Goal: Complete application form: Complete application form

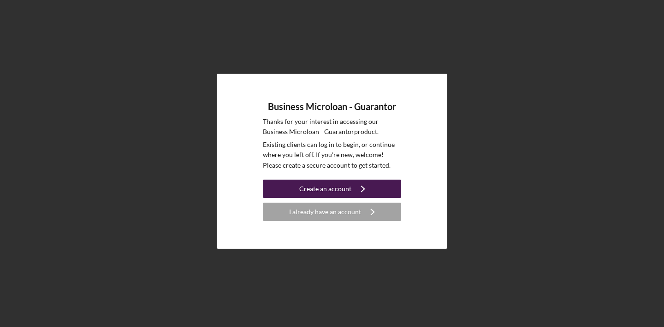
click at [351, 189] on icon "Icon/Navigate" at bounding box center [362, 188] width 23 height 23
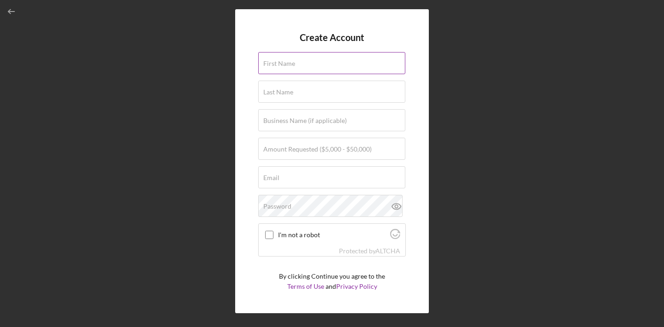
click at [327, 71] on input "First Name" at bounding box center [331, 63] width 147 height 22
type input "[PERSON_NAME]"
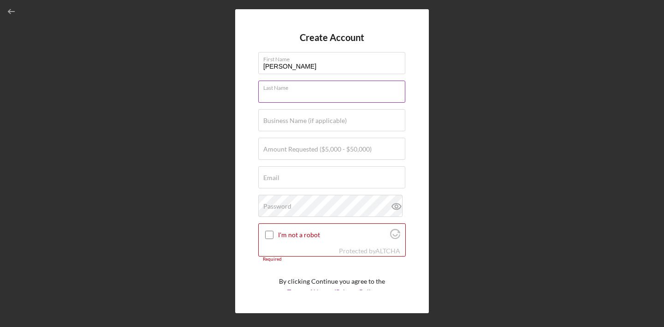
click at [321, 95] on input "Last Name" at bounding box center [331, 92] width 147 height 22
type input "[PERSON_NAME]"
click at [320, 123] on label "Business Name (if applicable)" at bounding box center [304, 120] width 83 height 7
click at [320, 123] on input "Business Name (if applicable)" at bounding box center [331, 120] width 147 height 22
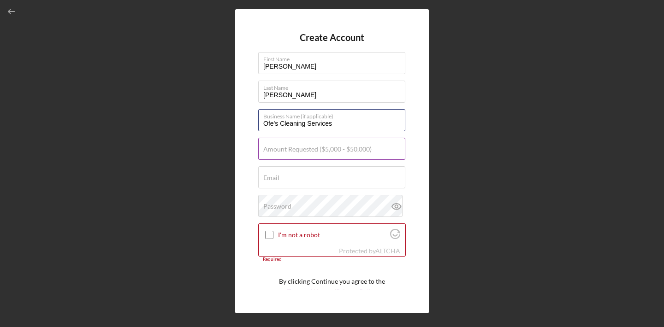
type input "Ofe's Cleaning Services"
click at [328, 146] on label "Amount Requested ($5,000 - $50,000)" at bounding box center [317, 149] width 108 height 7
click at [328, 146] on input "Amount Requested ($5,000 - $50,000)" at bounding box center [331, 149] width 147 height 22
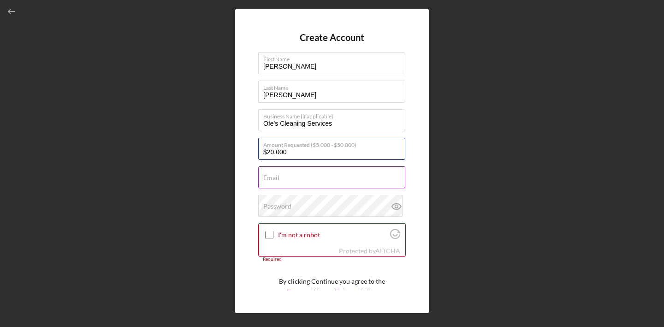
type input "$20,000"
click at [312, 173] on div "Email Required" at bounding box center [331, 177] width 147 height 23
type input "[EMAIL_ADDRESS][DOMAIN_NAME]"
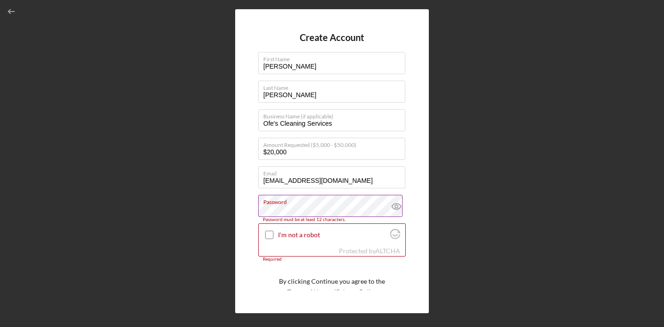
click at [397, 206] on icon at bounding box center [396, 207] width 9 height 6
click at [363, 205] on label "Password" at bounding box center [334, 200] width 142 height 10
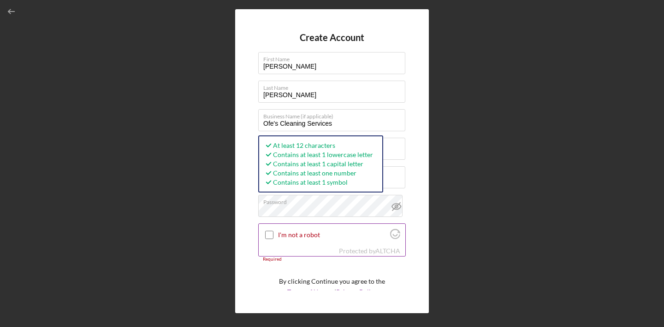
click at [270, 234] on input "I'm not a robot" at bounding box center [269, 235] width 8 height 8
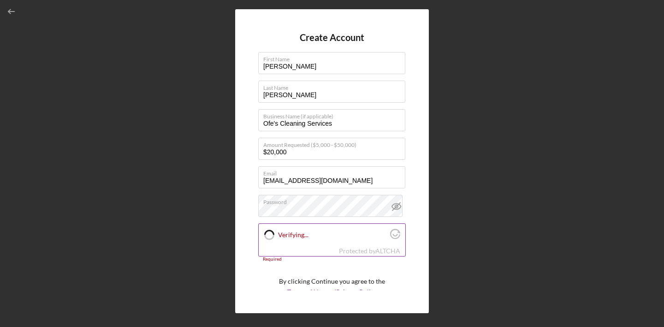
checkbox input "true"
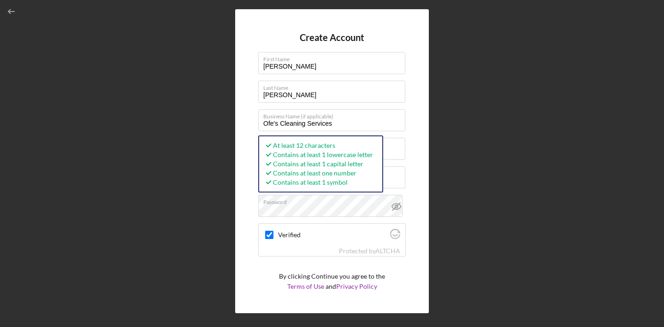
click at [409, 190] on div "Create Account First Name [PERSON_NAME] Last Name [PERSON_NAME] Business Name (…" at bounding box center [332, 161] width 194 height 304
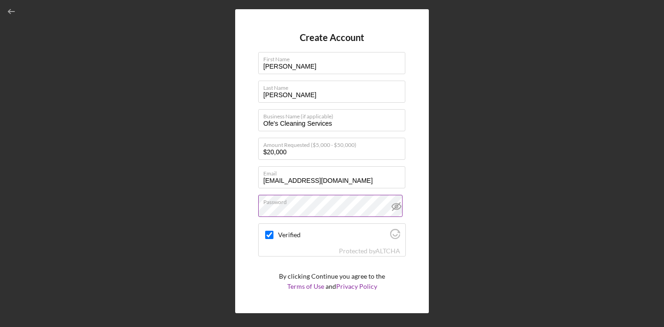
scroll to position [29, 0]
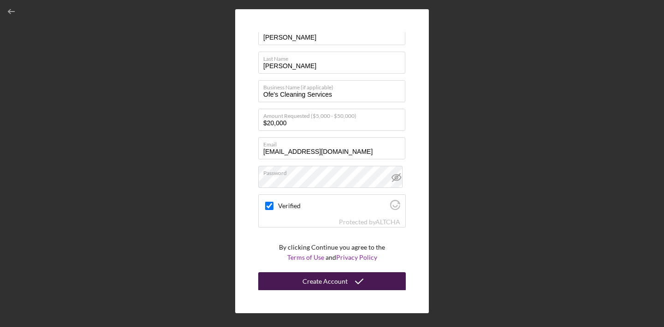
click at [343, 280] on div "Create Account" at bounding box center [324, 281] width 45 height 18
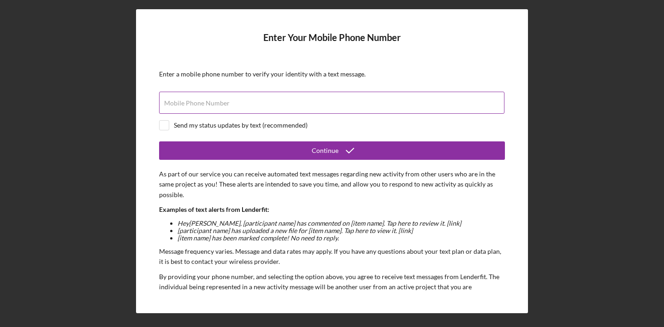
click at [335, 99] on div "Mobile Phone Number" at bounding box center [332, 103] width 346 height 23
type input "[PHONE_NUMBER]"
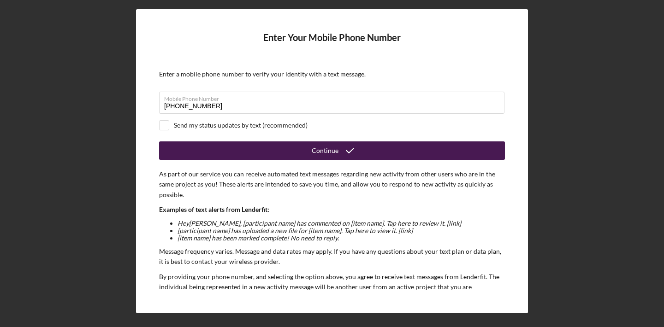
click at [230, 145] on button "Continue" at bounding box center [332, 150] width 346 height 18
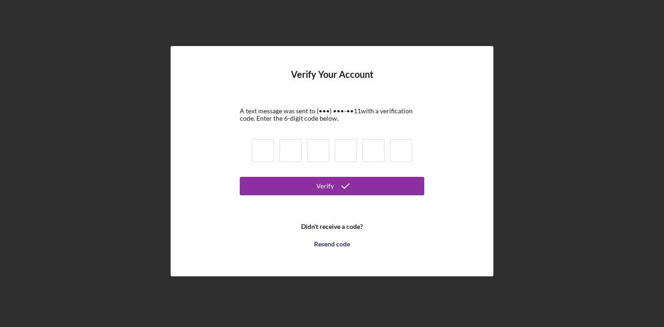
click at [257, 152] on input at bounding box center [263, 150] width 22 height 23
type input "4"
type input "2"
type input "8"
type input "0"
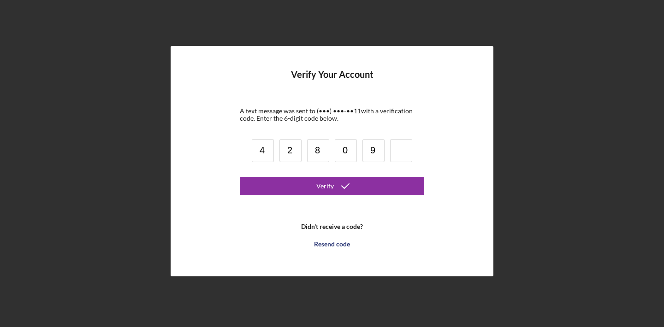
type input "9"
click at [240, 177] on button "Verify" at bounding box center [332, 186] width 184 height 18
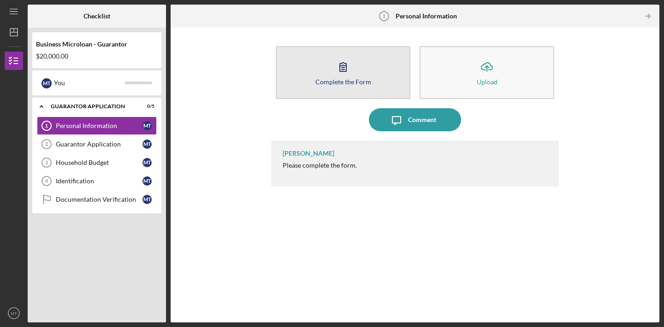
click at [347, 90] on button "Complete the Form Form" at bounding box center [343, 72] width 135 height 53
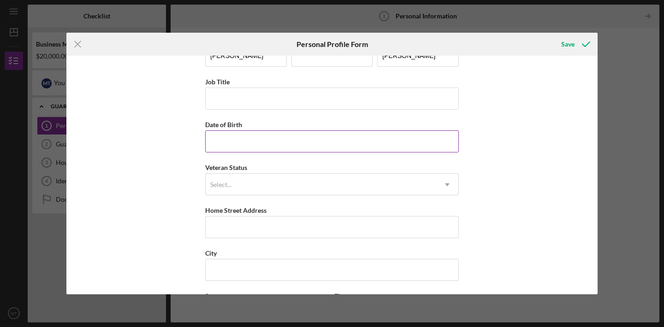
scroll to position [27, 0]
click at [261, 100] on input "Job Title" at bounding box center [331, 99] width 253 height 22
type input "Owner"
click at [248, 148] on input "Date of Birth" at bounding box center [331, 142] width 253 height 22
type input "[DATE]"
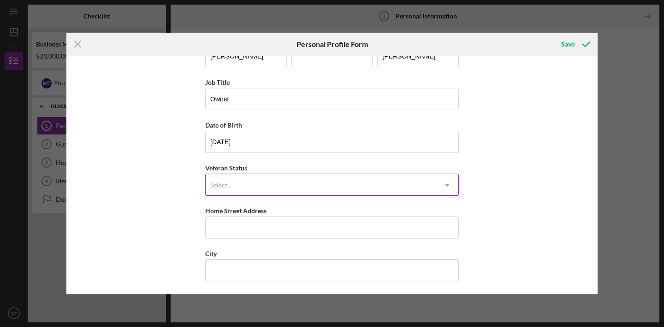
click at [255, 186] on div "Select..." at bounding box center [321, 185] width 230 height 21
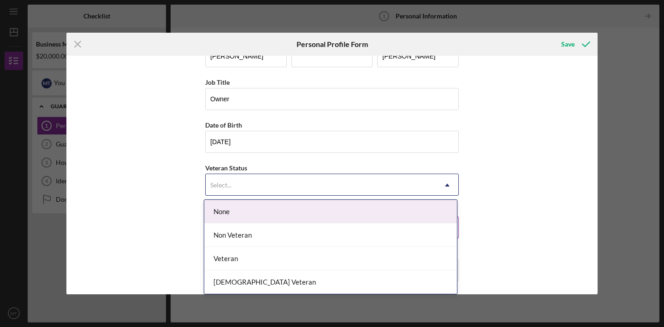
click at [262, 205] on div "None" at bounding box center [330, 212] width 253 height 24
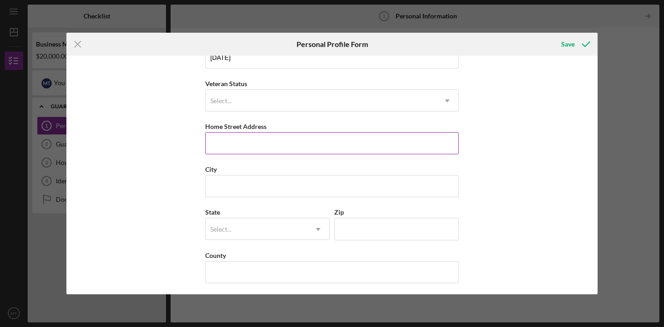
scroll to position [113, 0]
click at [260, 147] on input "Home Street Address" at bounding box center [331, 141] width 253 height 22
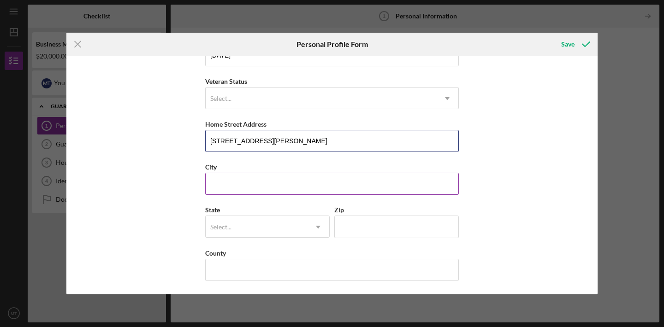
type input "[STREET_ADDRESS][PERSON_NAME]"
click at [260, 181] on input "City" at bounding box center [331, 184] width 253 height 22
type input "Salinas"
click at [269, 223] on div "Select..." at bounding box center [256, 227] width 101 height 21
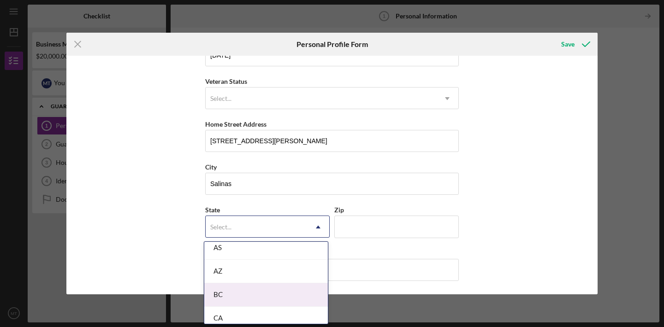
scroll to position [212, 0]
click at [271, 294] on div "CA" at bounding box center [266, 301] width 124 height 24
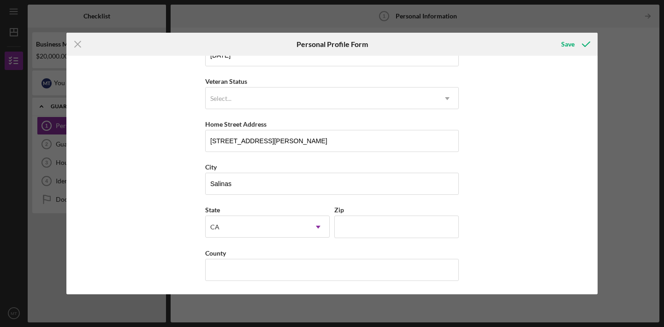
click at [348, 239] on div "State option CA, selected. CA Icon/Dropdown Arrow Zip" at bounding box center [331, 225] width 253 height 43
click at [359, 224] on input "Zip" at bounding box center [396, 227] width 124 height 22
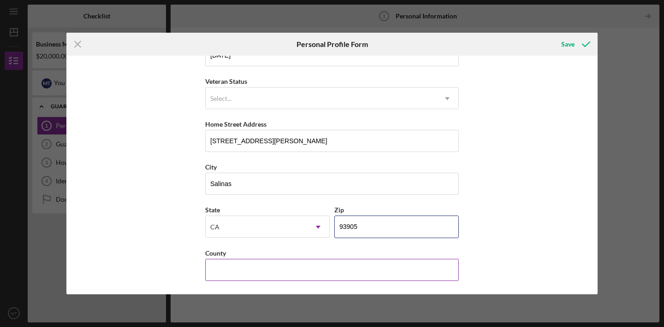
type input "93905"
click at [340, 268] on input "County" at bounding box center [331, 270] width 253 height 22
type input "Monterey"
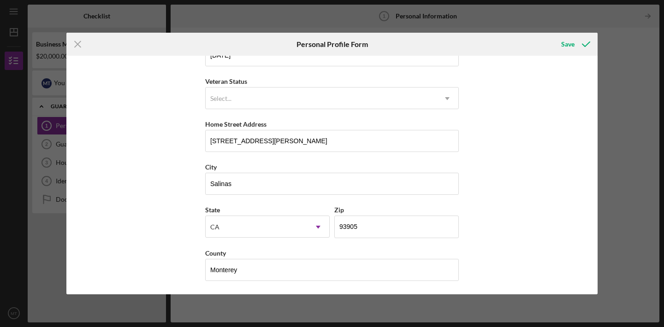
click at [481, 229] on div "First Name [PERSON_NAME] Middle Name Last Name [PERSON_NAME] Job Title Owner Da…" at bounding box center [331, 175] width 531 height 239
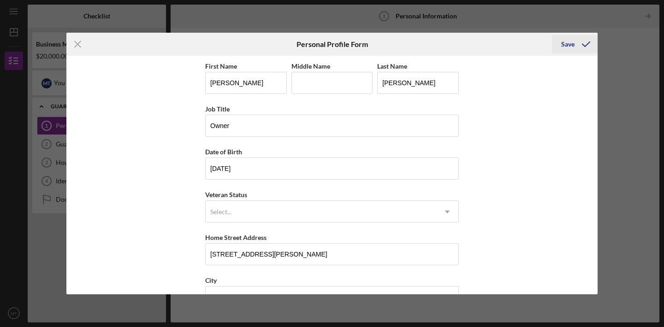
click at [573, 42] on div "Save" at bounding box center [567, 44] width 13 height 18
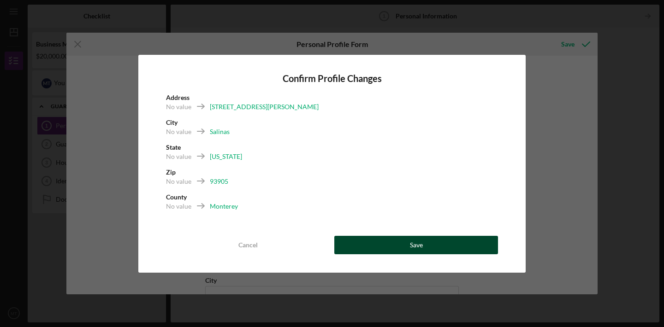
click at [415, 239] on div "Save" at bounding box center [416, 245] width 13 height 18
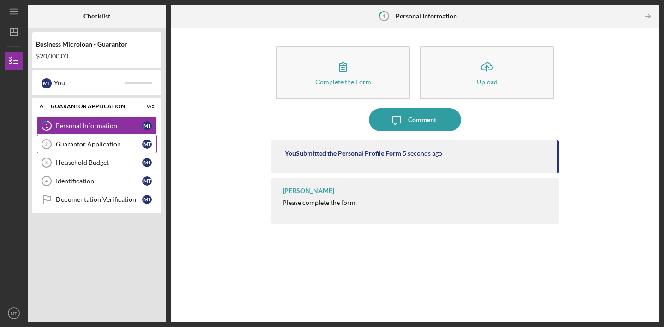
click at [124, 145] on div "Guarantor Application" at bounding box center [99, 144] width 87 height 7
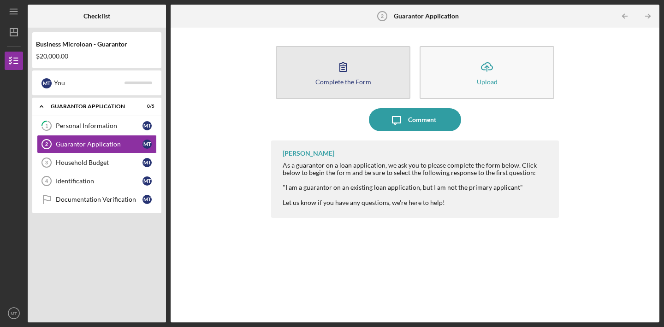
click at [374, 77] on button "Complete the Form Form" at bounding box center [343, 72] width 135 height 53
click at [394, 83] on button "Complete the Form Form" at bounding box center [343, 72] width 135 height 53
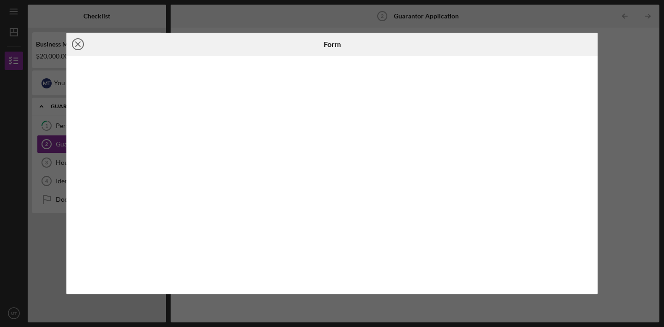
click at [77, 40] on icon "Icon/Close" at bounding box center [77, 44] width 23 height 23
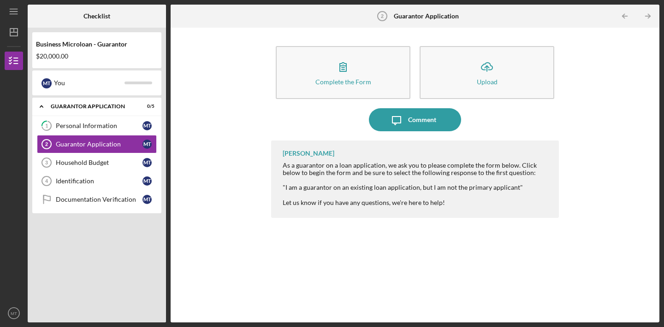
click at [258, 61] on div "Complete the Form Form Icon/Upload Upload Icon/Message Comment [PERSON_NAME] As…" at bounding box center [414, 175] width 479 height 286
click at [207, 222] on div "Complete the Form Form Icon/Upload Upload Icon/Message Comment [PERSON_NAME] As…" at bounding box center [414, 175] width 479 height 286
click at [224, 66] on div "Complete the Form Form Icon/Upload Upload Icon/Message Comment [PERSON_NAME] As…" at bounding box center [414, 175] width 479 height 286
click at [190, 103] on div "Complete the Form Form Icon/Upload Upload Icon/Message Comment [PERSON_NAME] As…" at bounding box center [414, 175] width 479 height 286
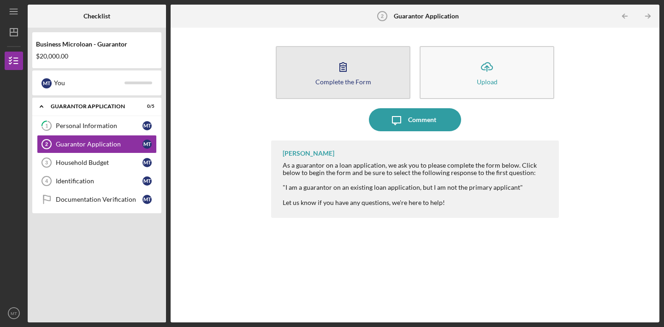
click at [351, 79] on div "Complete the Form" at bounding box center [343, 81] width 56 height 7
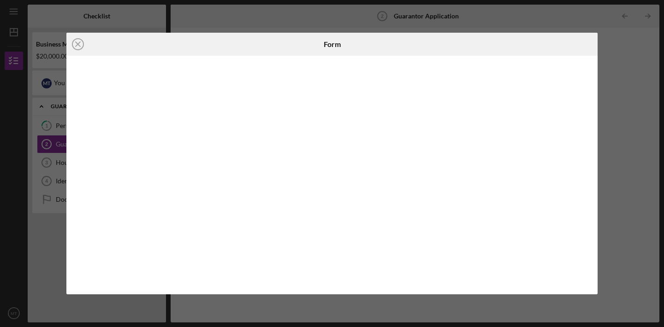
click at [354, 59] on div at bounding box center [331, 175] width 531 height 239
click at [324, 65] on iframe at bounding box center [332, 175] width 513 height 220
click at [71, 39] on icon "Icon/Close" at bounding box center [77, 44] width 23 height 23
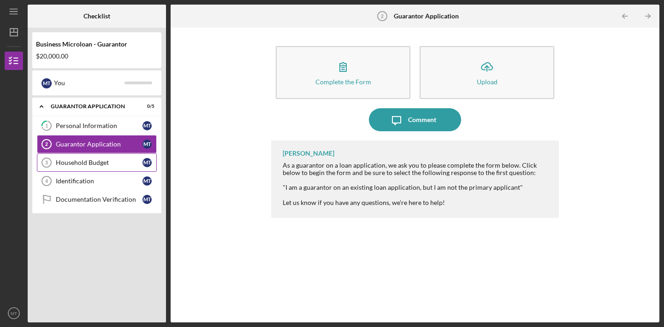
click at [86, 154] on link "Household Budget 3 Household Budget M T" at bounding box center [97, 162] width 120 height 18
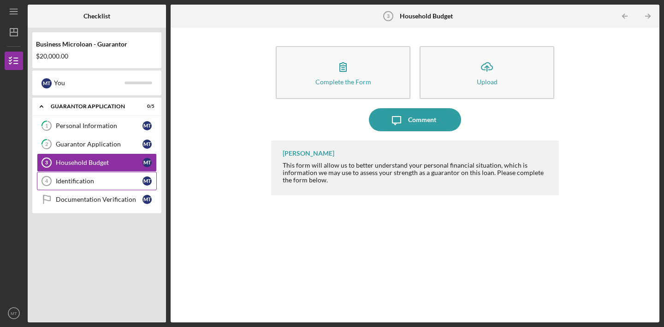
click at [94, 175] on link "Identification 4 Identification M T" at bounding box center [97, 181] width 120 height 18
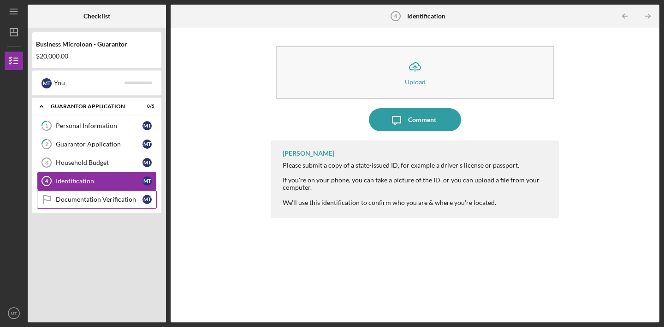
click at [113, 194] on link "Documentation Verification Documentation Verification M T" at bounding box center [97, 199] width 120 height 18
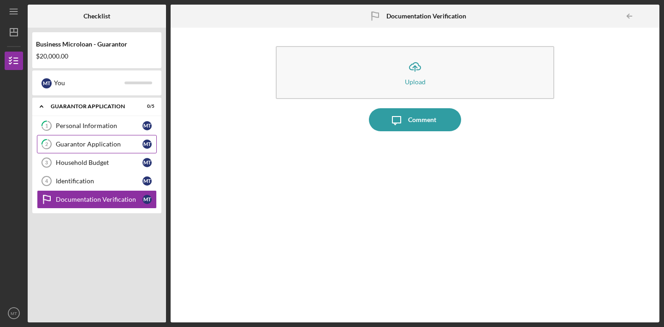
click at [87, 146] on div "Guarantor Application" at bounding box center [99, 144] width 87 height 7
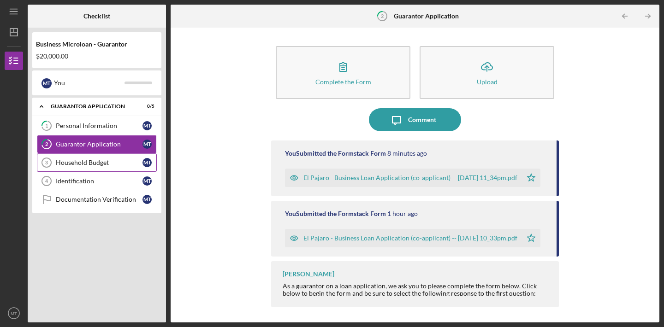
click at [119, 159] on div "Household Budget" at bounding box center [99, 162] width 87 height 7
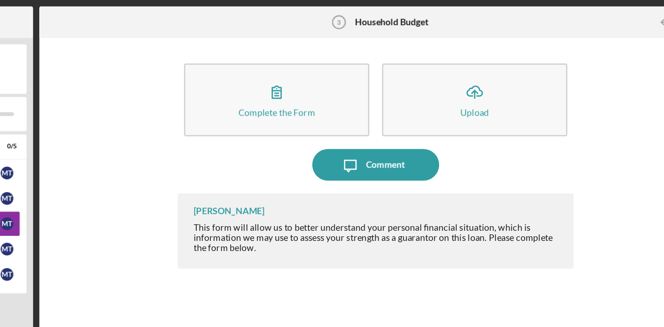
click at [493, 131] on div "Complete the Form Form Icon/Upload Upload Icon/Message Comment [PERSON_NAME] Th…" at bounding box center [415, 175] width 288 height 286
click at [478, 117] on div "Icon/Message Comment" at bounding box center [415, 119] width 288 height 23
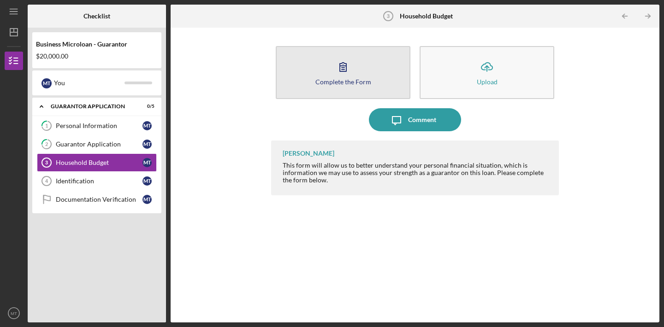
click at [369, 74] on button "Complete the Form Form" at bounding box center [343, 72] width 135 height 53
